Goal: Task Accomplishment & Management: Complete application form

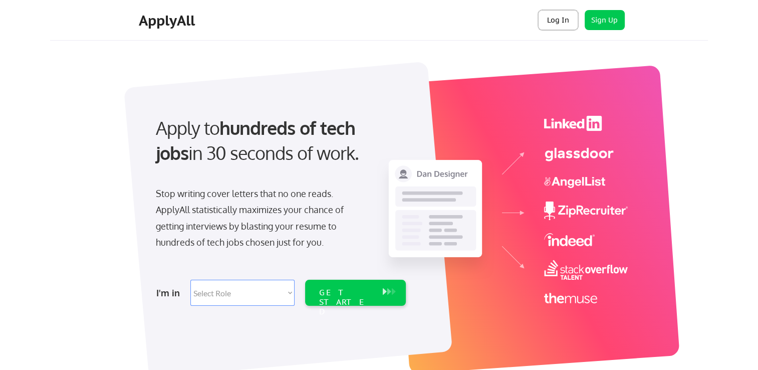
click at [549, 30] on button "Log In" at bounding box center [558, 20] width 40 height 20
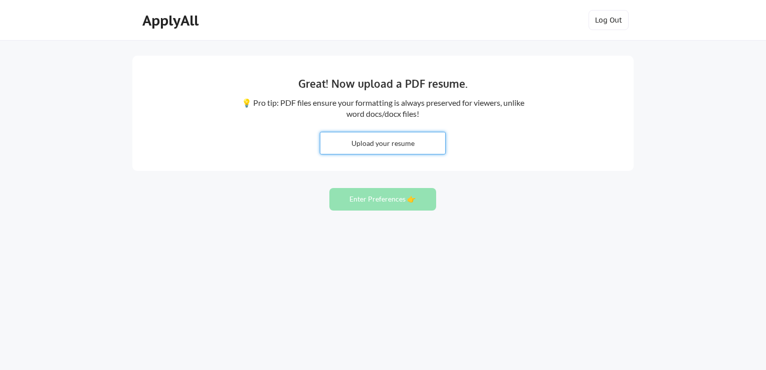
click at [416, 149] on input "file" at bounding box center [382, 143] width 125 height 22
type input "C:\fakepath\Chelsee_Heins_Resume.pdf"
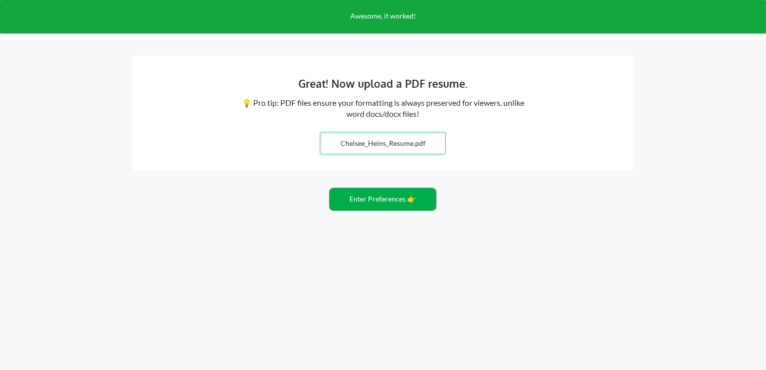
click at [366, 202] on button "Enter Preferences 👉" at bounding box center [382, 199] width 107 height 23
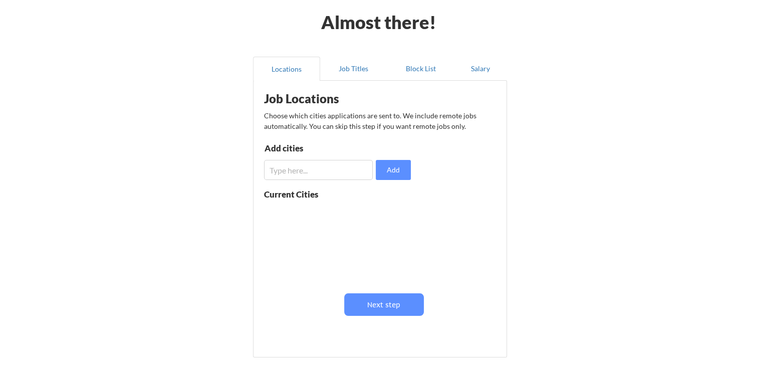
scroll to position [44, 0]
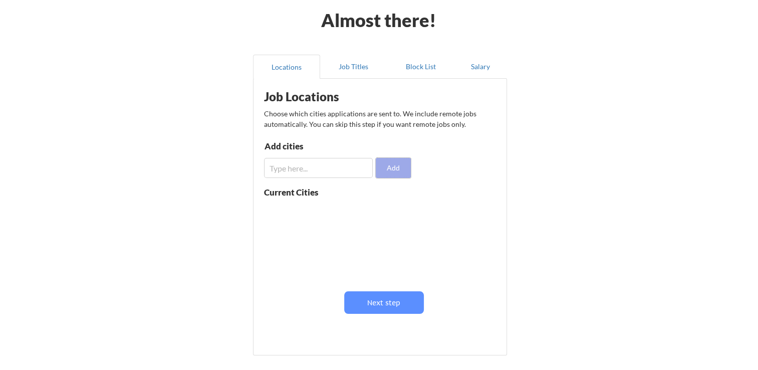
click at [399, 163] on button "Add" at bounding box center [393, 168] width 35 height 20
click at [323, 169] on input "input" at bounding box center [318, 168] width 109 height 20
type input "[GEOGRAPHIC_DATA]"
click at [409, 162] on button "Add" at bounding box center [393, 168] width 35 height 20
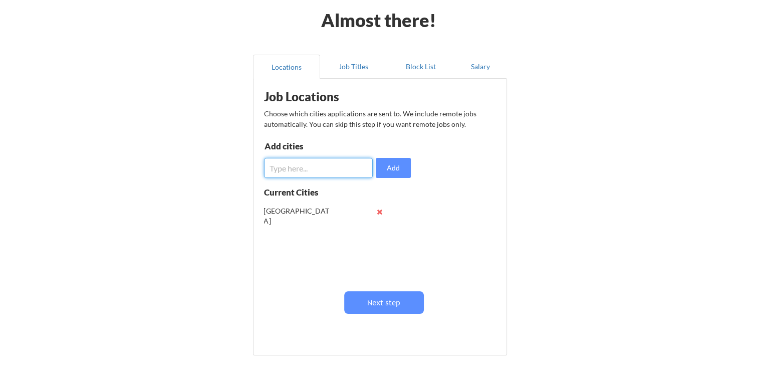
click at [342, 172] on input "input" at bounding box center [318, 168] width 109 height 20
type input "Bellevue"
click at [386, 161] on button "Add" at bounding box center [393, 168] width 35 height 20
click at [323, 172] on input "input" at bounding box center [318, 168] width 109 height 20
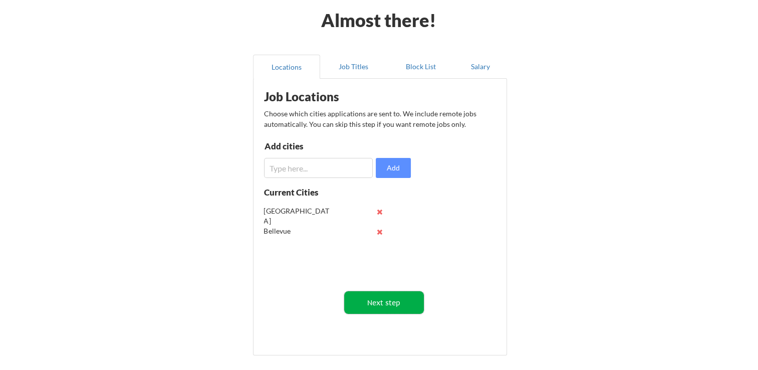
click at [403, 302] on button "Next step" at bounding box center [384, 302] width 80 height 23
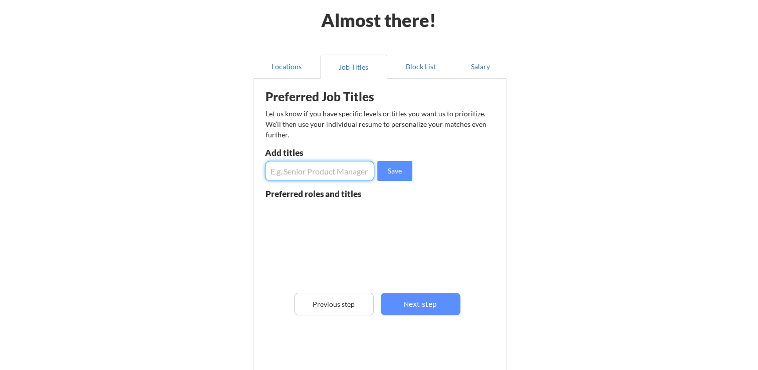
click at [333, 171] on input "input" at bounding box center [319, 171] width 109 height 20
type input "A"
type input "Senior Project Manager"
click at [396, 169] on button "Save" at bounding box center [394, 171] width 35 height 20
click at [341, 170] on input "input" at bounding box center [319, 171] width 109 height 20
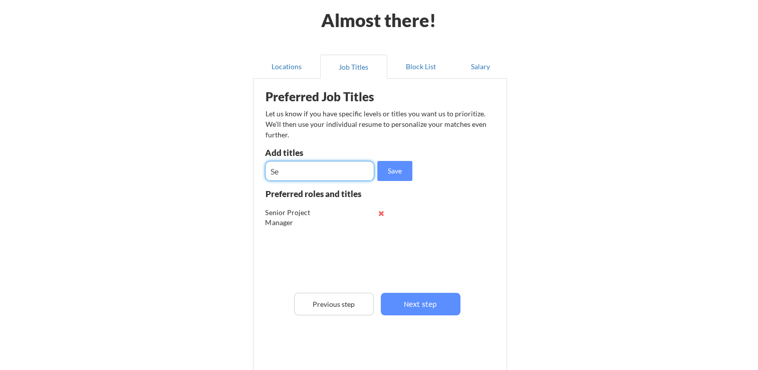
type input "S"
type input "Digital Project Manager"
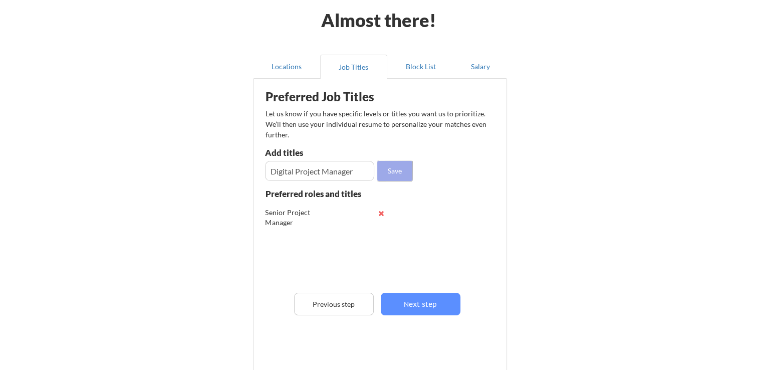
click at [408, 171] on button "Save" at bounding box center [394, 171] width 35 height 20
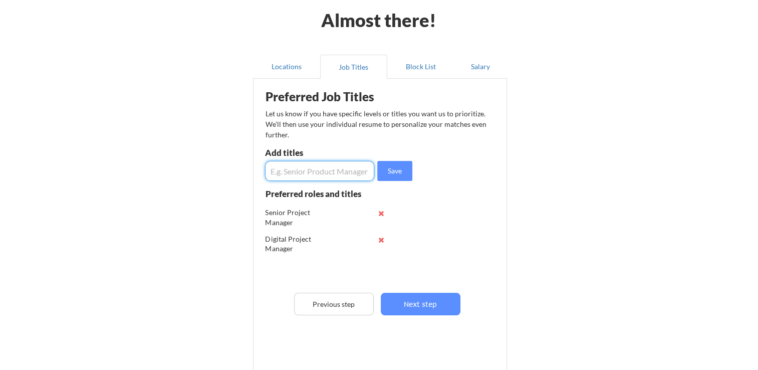
click at [338, 175] on input "input" at bounding box center [319, 171] width 109 height 20
type input "Creative Project Manager"
click at [382, 170] on button "Save" at bounding box center [394, 171] width 35 height 20
click at [359, 172] on input "input" at bounding box center [319, 171] width 109 height 20
click at [326, 171] on input "input" at bounding box center [319, 171] width 109 height 20
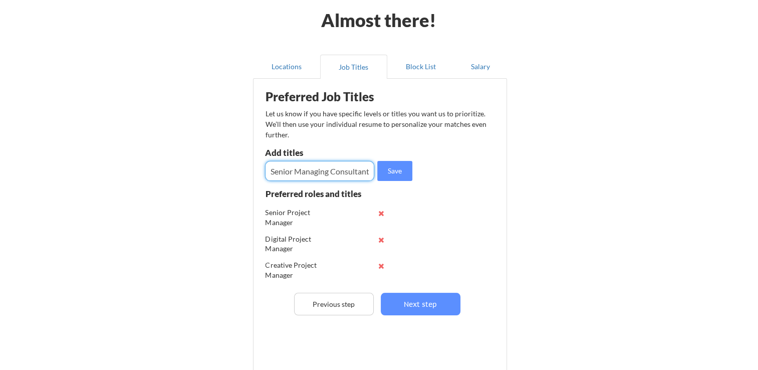
scroll to position [0, 1]
type input "Senior Managing Consultant"
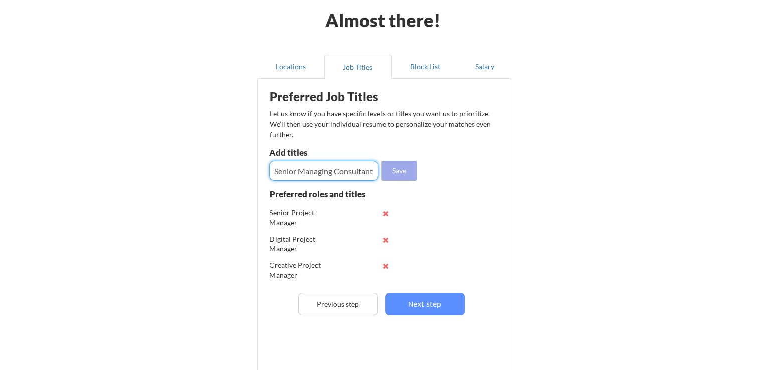
scroll to position [0, 0]
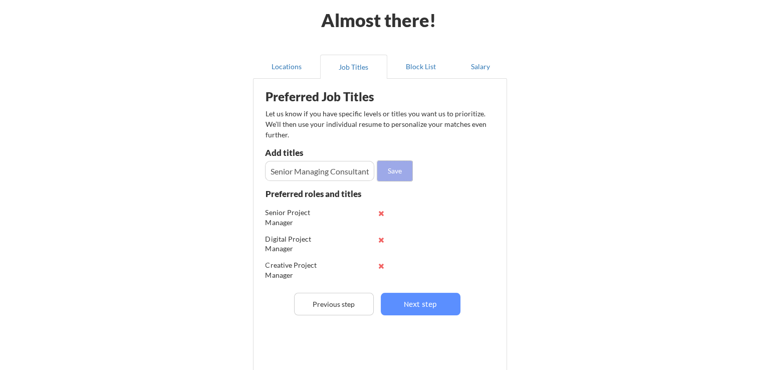
click at [408, 176] on button "Save" at bounding box center [394, 171] width 35 height 20
click at [363, 166] on input "input" at bounding box center [319, 171] width 109 height 20
click at [428, 316] on div "Preferred Job Titles Let us know if you have specific levels or titles you want…" at bounding box center [382, 223] width 247 height 279
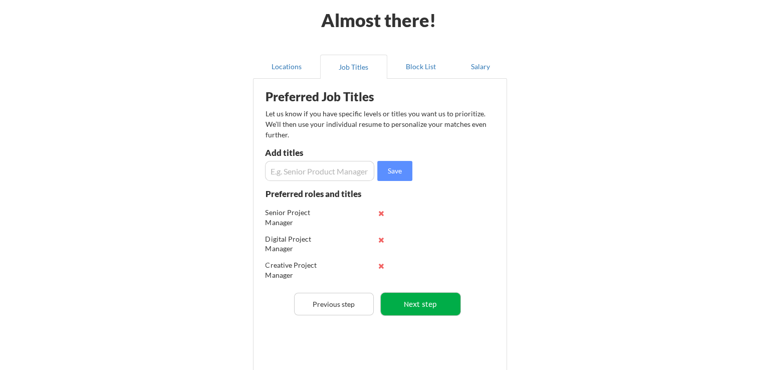
click at [428, 309] on button "Next step" at bounding box center [421, 304] width 80 height 23
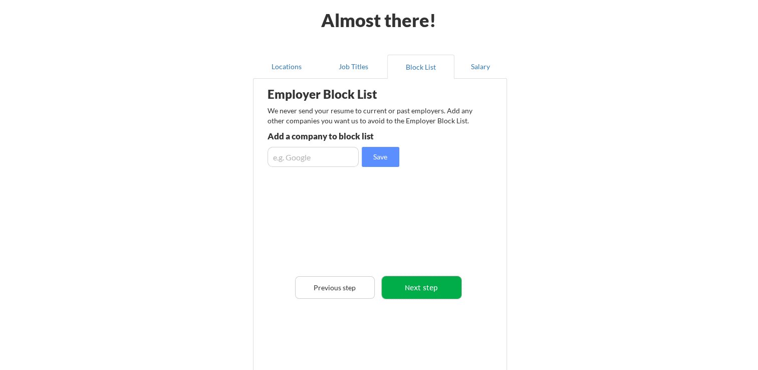
click at [423, 284] on button "Next step" at bounding box center [422, 287] width 80 height 23
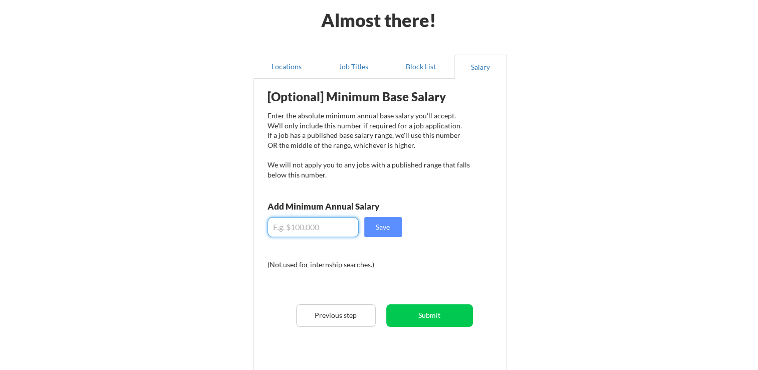
click at [330, 227] on input "input" at bounding box center [313, 227] width 91 height 20
type input "$150,000"
click at [371, 225] on button "Save" at bounding box center [383, 227] width 38 height 20
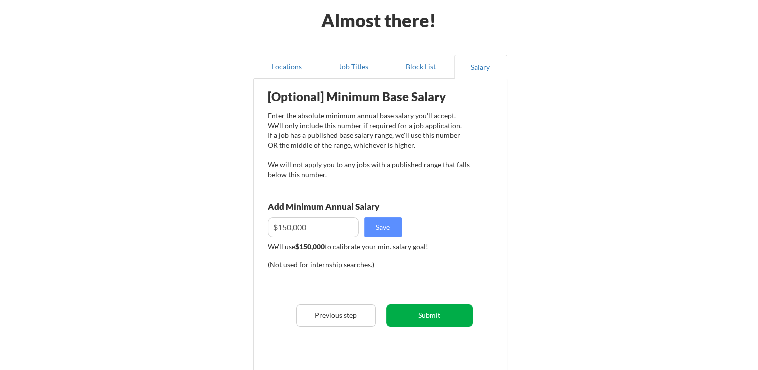
click at [444, 324] on button "Submit" at bounding box center [429, 315] width 87 height 23
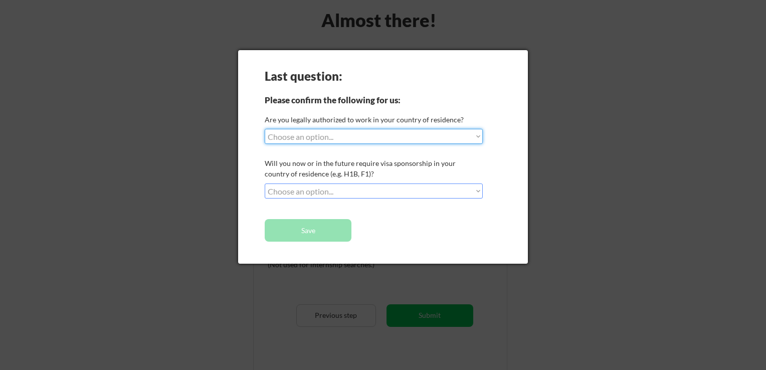
click at [337, 137] on select "Choose an option... Yes, I am a US Citizen Yes, I am a Canadian Citizen Yes, I …" at bounding box center [374, 136] width 218 height 15
select select ""yes__i_am_a_us_citizen""
click at [265, 129] on select "Choose an option... Yes, I am a US Citizen Yes, I am a Canadian Citizen Yes, I …" at bounding box center [374, 136] width 218 height 15
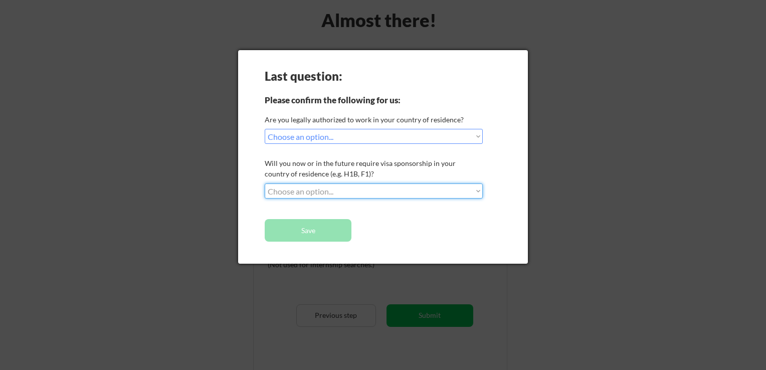
click at [338, 190] on select "Choose an option... No, I will not need sponsorship Yes, I will need sponsorship" at bounding box center [374, 190] width 218 height 15
select select ""no__i_will_not_need_sponsorship""
click at [265, 183] on select "Choose an option... No, I will not need sponsorship Yes, I will need sponsorship" at bounding box center [374, 190] width 218 height 15
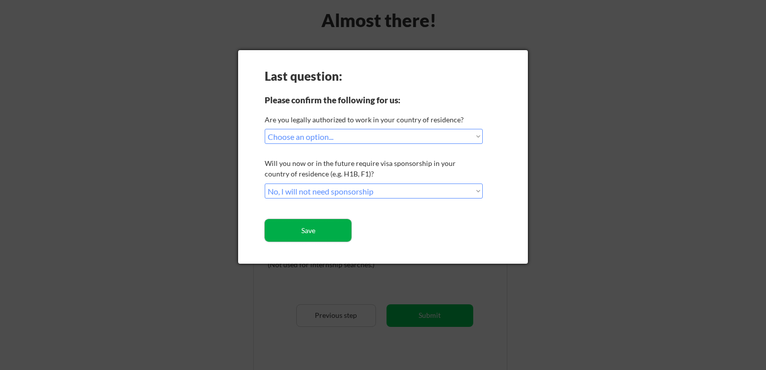
click at [333, 233] on button "Save" at bounding box center [308, 230] width 87 height 23
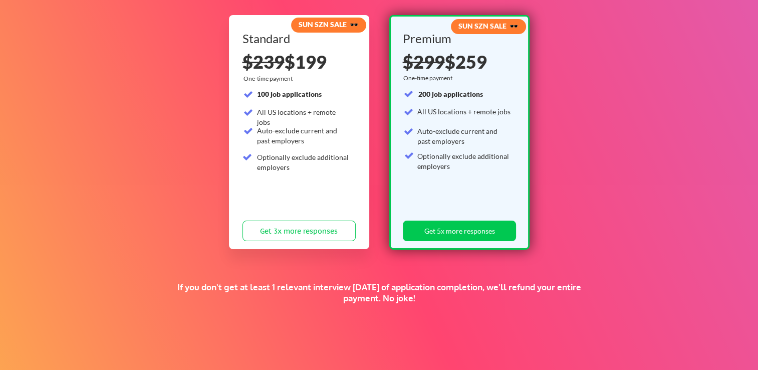
scroll to position [103, 0]
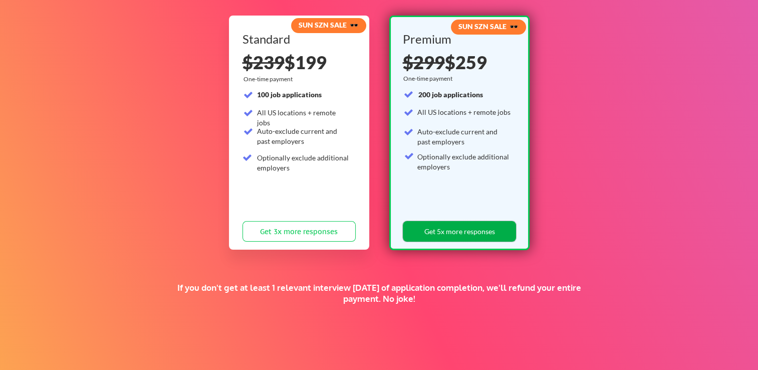
click at [448, 231] on button "Get 5x more responses" at bounding box center [459, 231] width 113 height 21
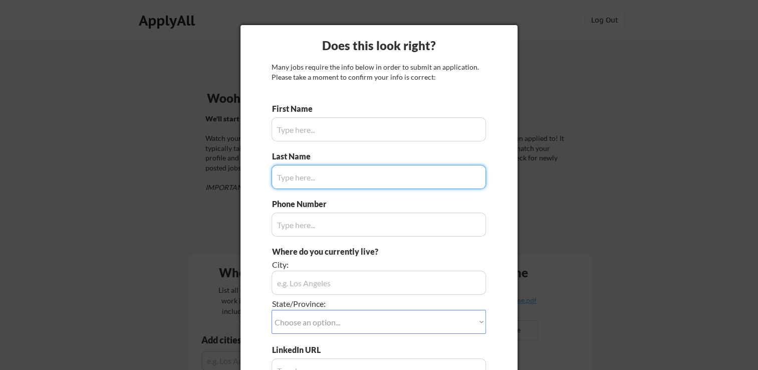
type input "Chelsee"
type input "[PHONE_NUMBER]"
type input "[GEOGRAPHIC_DATA], [GEOGRAPHIC_DATA]"
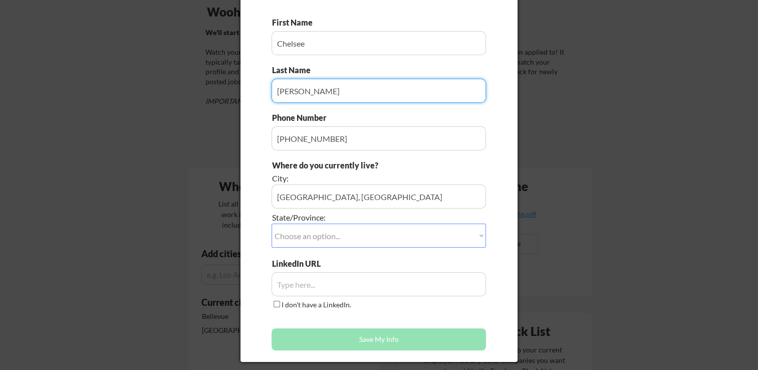
scroll to position [86, 0]
type input "[PERSON_NAME]"
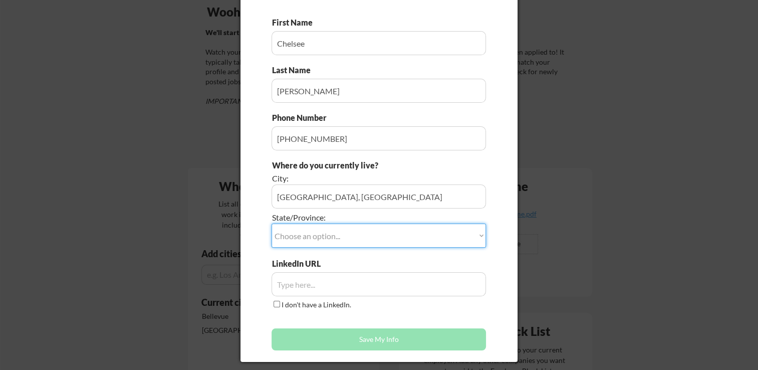
click at [435, 228] on select "Choose an option... Other/Not Applicable [US_STATE] [US_STATE] [GEOGRAPHIC_DATA…" at bounding box center [379, 235] width 214 height 24
select select ""[US_STATE]""
click at [272, 223] on select "Choose an option... Other/Not Applicable [US_STATE] [US_STATE] [GEOGRAPHIC_DATA…" at bounding box center [379, 235] width 214 height 24
click at [401, 198] on input "input" at bounding box center [379, 196] width 214 height 24
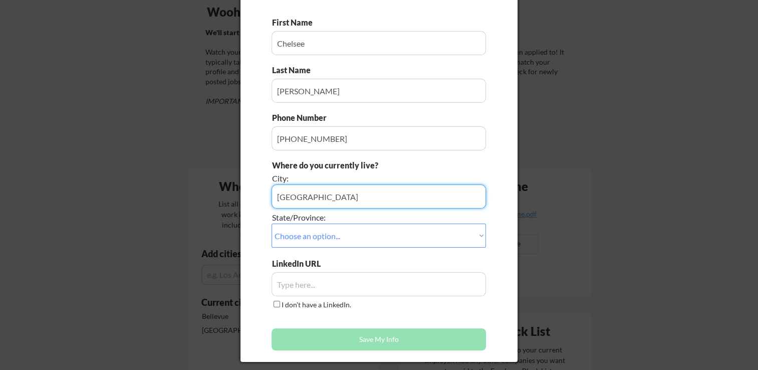
type input "[GEOGRAPHIC_DATA]"
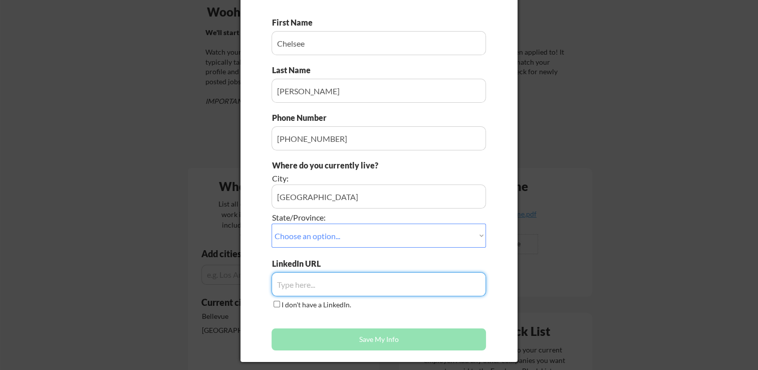
click at [381, 289] on input "input" at bounding box center [379, 284] width 214 height 24
paste input "[DOMAIN_NAME][URL]"
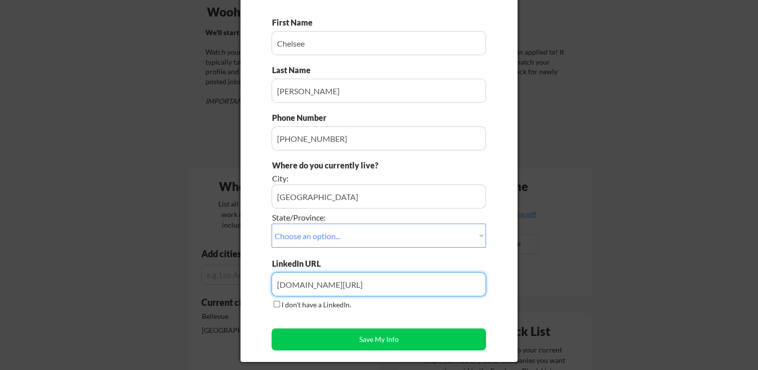
click at [413, 283] on input "input" at bounding box center [379, 284] width 214 height 24
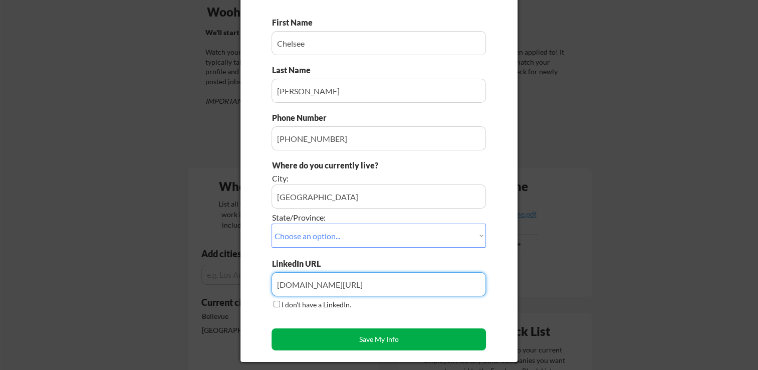
type input "[DOMAIN_NAME][URL]"
click at [406, 346] on button "Save My Info" at bounding box center [379, 339] width 214 height 22
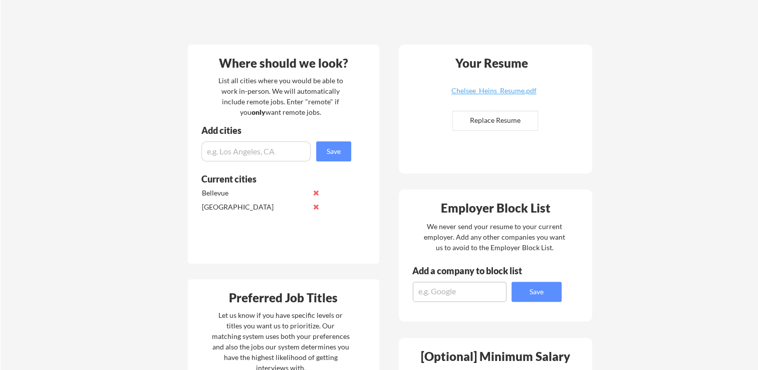
scroll to position [141, 0]
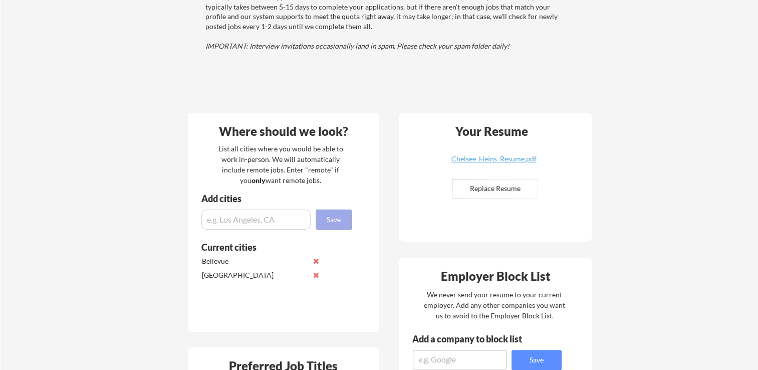
click at [339, 217] on button "Save" at bounding box center [333, 219] width 35 height 20
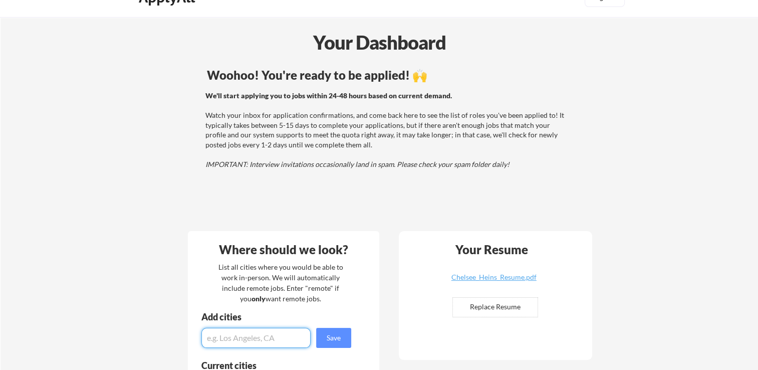
scroll to position [0, 0]
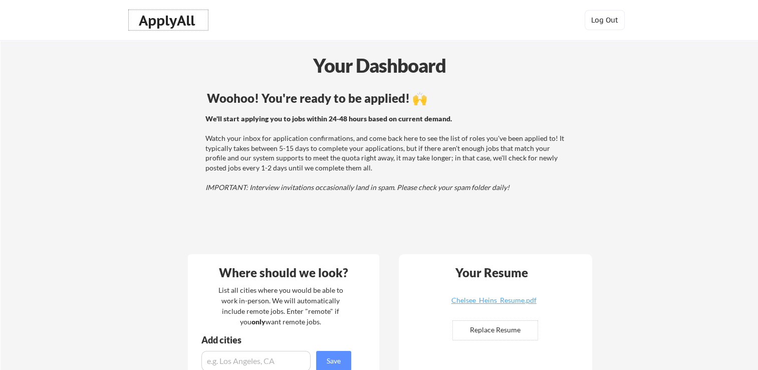
click at [172, 16] on div "ApplyAll" at bounding box center [168, 20] width 59 height 17
click at [174, 29] on div "ApplyAll" at bounding box center [168, 20] width 59 height 17
click at [392, 173] on div "We'll start applying you to jobs within 24-48 hours based on current demand. Wa…" at bounding box center [385, 153] width 361 height 79
